Goal: Information Seeking & Learning: Find specific fact

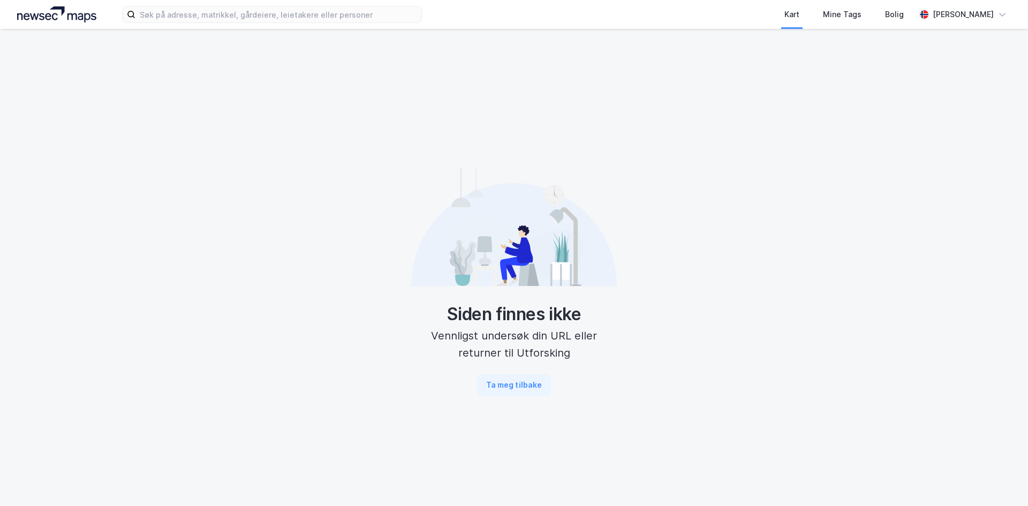
click at [266, 29] on div "Siden finnes ikke Vennligst undersøk din URL eller returner til Utforsking Ta m…" at bounding box center [514, 282] width 1028 height 506
drag, startPoint x: 264, startPoint y: 23, endPoint x: 262, endPoint y: 14, distance: 8.7
click at [264, 20] on div "Kart Mine Tags Bolig [PERSON_NAME]" at bounding box center [514, 14] width 1028 height 29
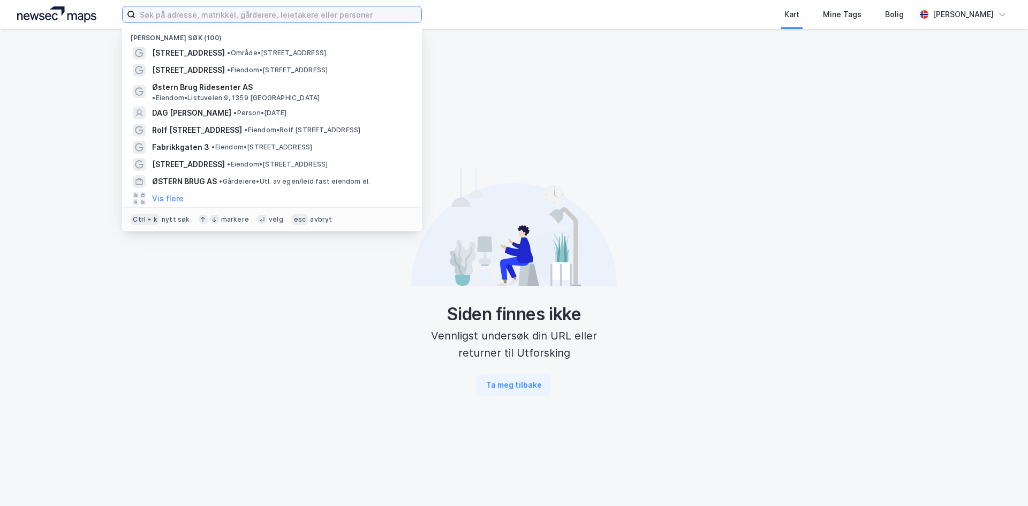
click at [262, 14] on input at bounding box center [279, 14] width 286 height 16
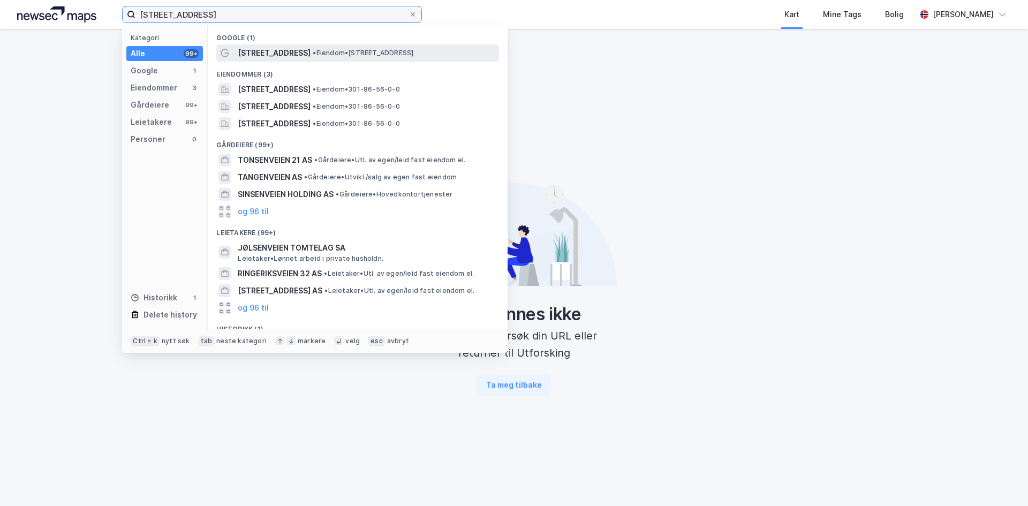
type input "[STREET_ADDRESS]"
click at [332, 49] on span "• Eiendom • [STREET_ADDRESS]" at bounding box center [363, 53] width 101 height 9
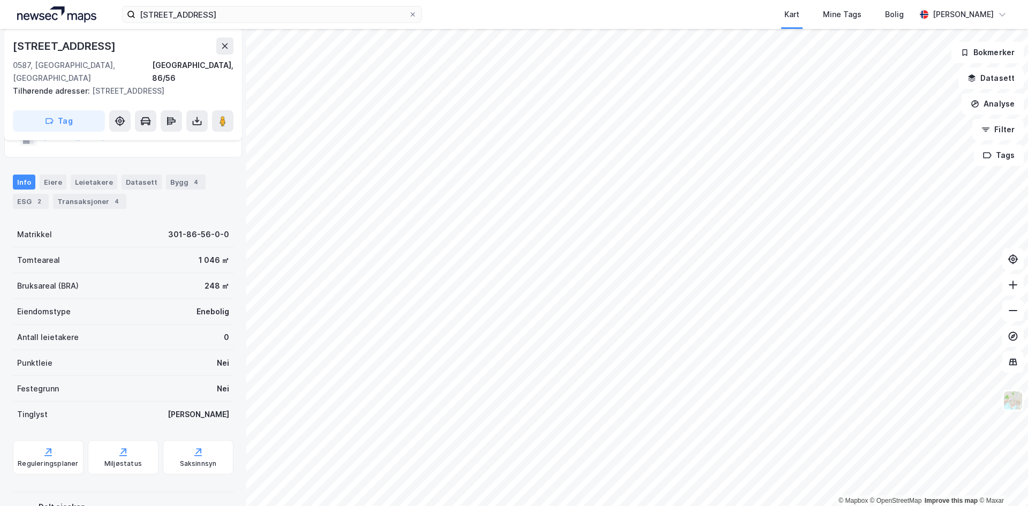
scroll to position [122, 0]
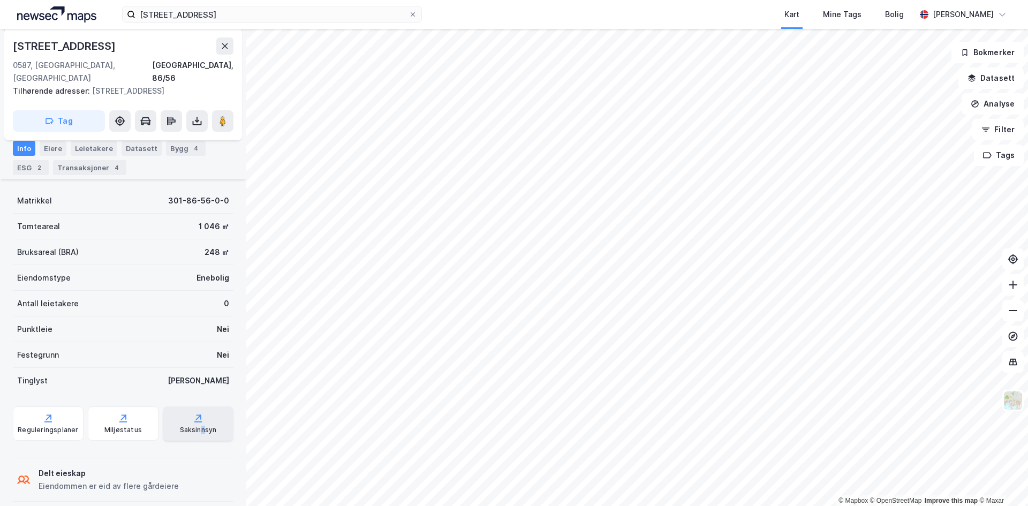
click at [197, 426] on div "Saksinnsyn" at bounding box center [198, 430] width 37 height 9
